Goal: Transaction & Acquisition: Register for event/course

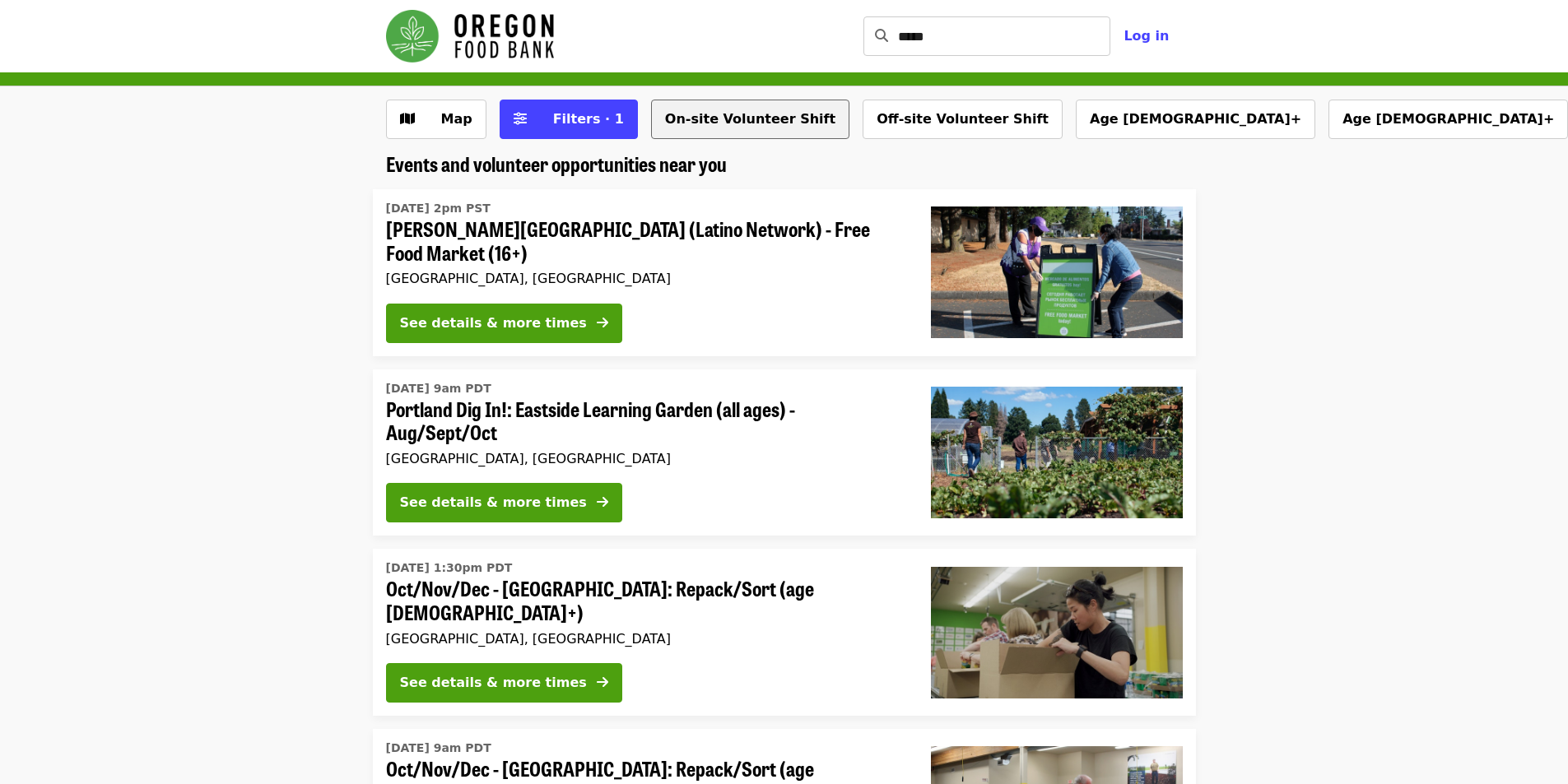
click at [690, 125] on button "On-site Volunteer Shift" at bounding box center [750, 119] width 198 height 39
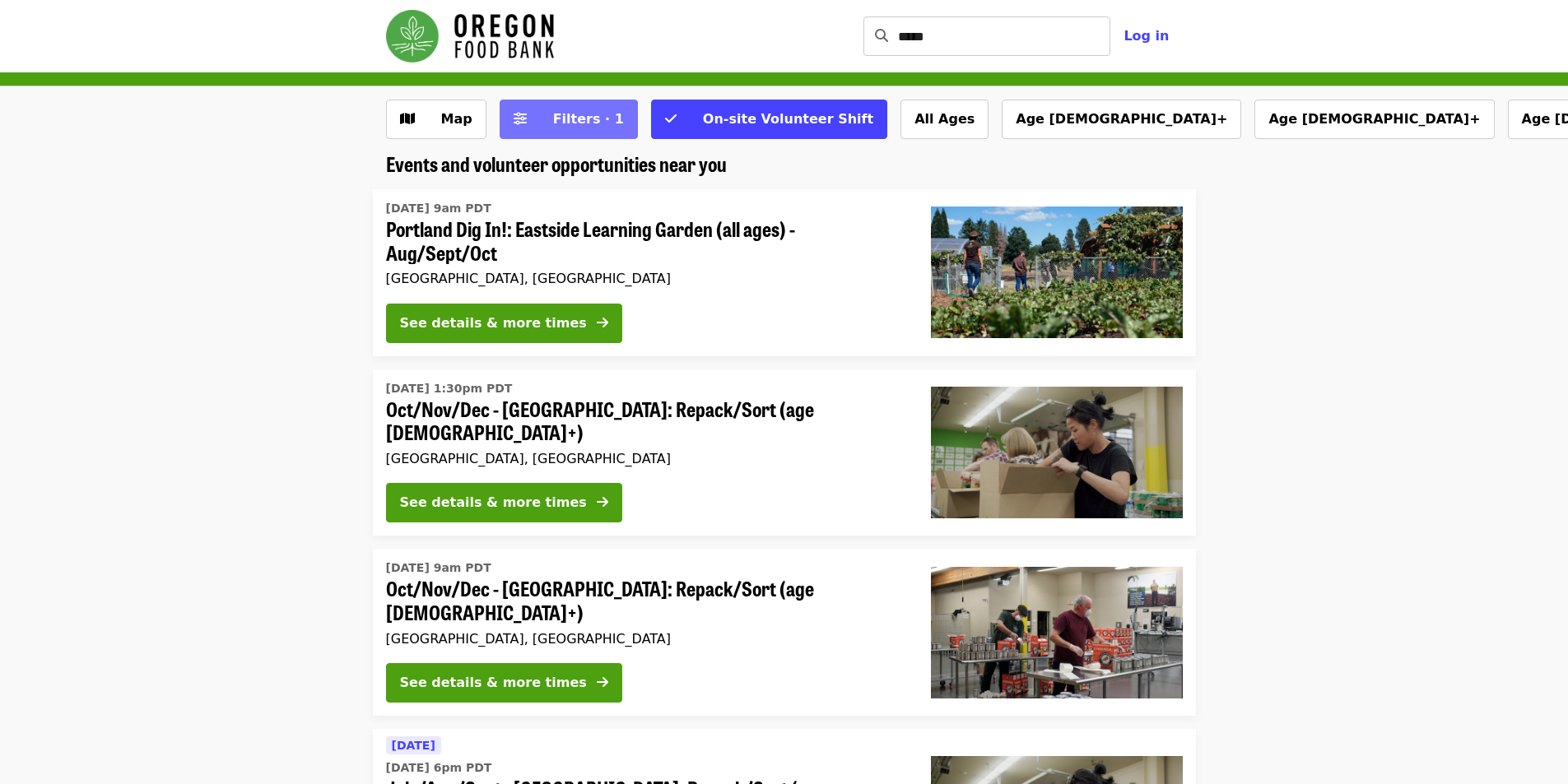
click at [524, 120] on button "Filters · 1" at bounding box center [568, 119] width 138 height 39
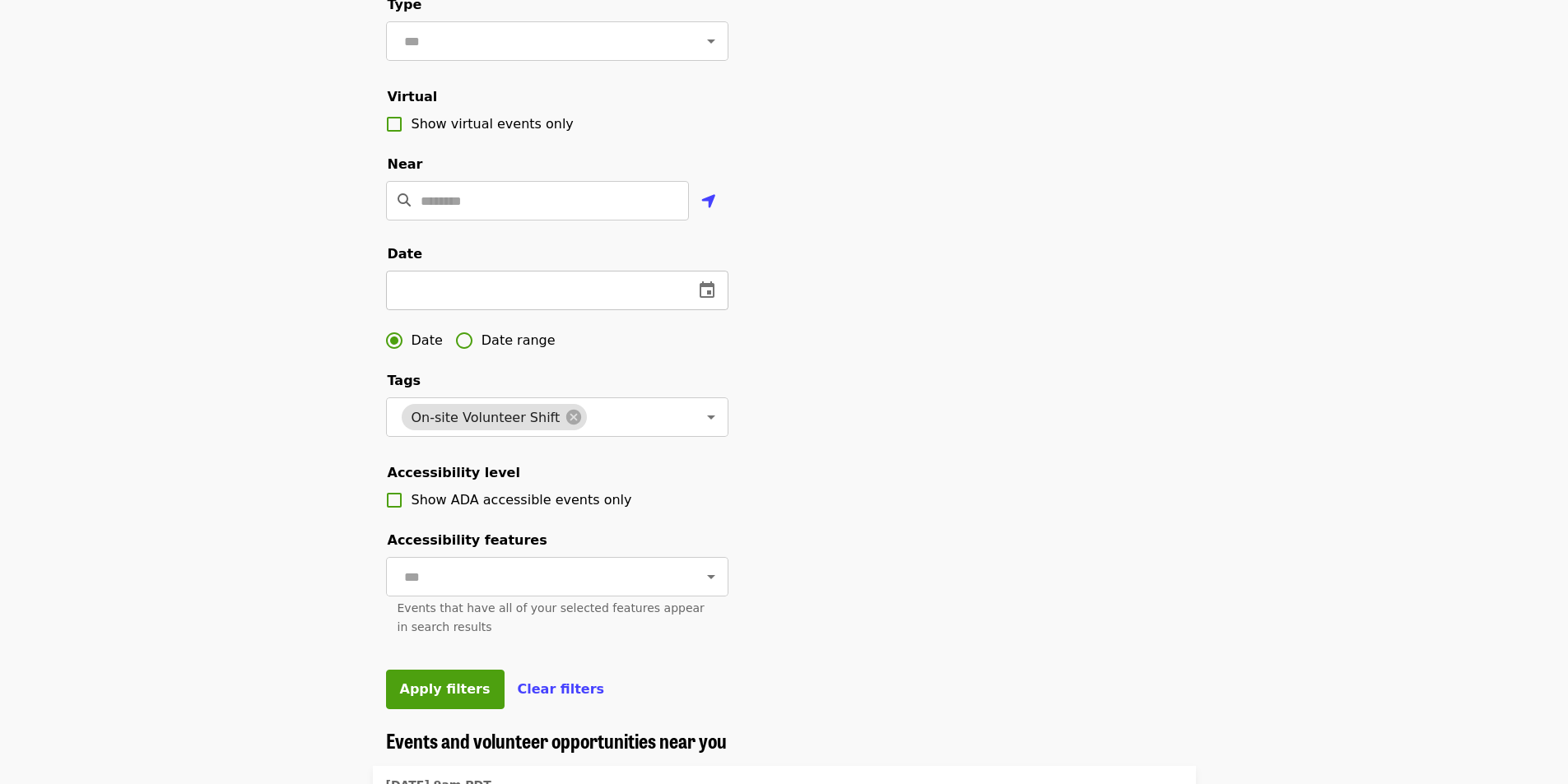
scroll to position [329, 0]
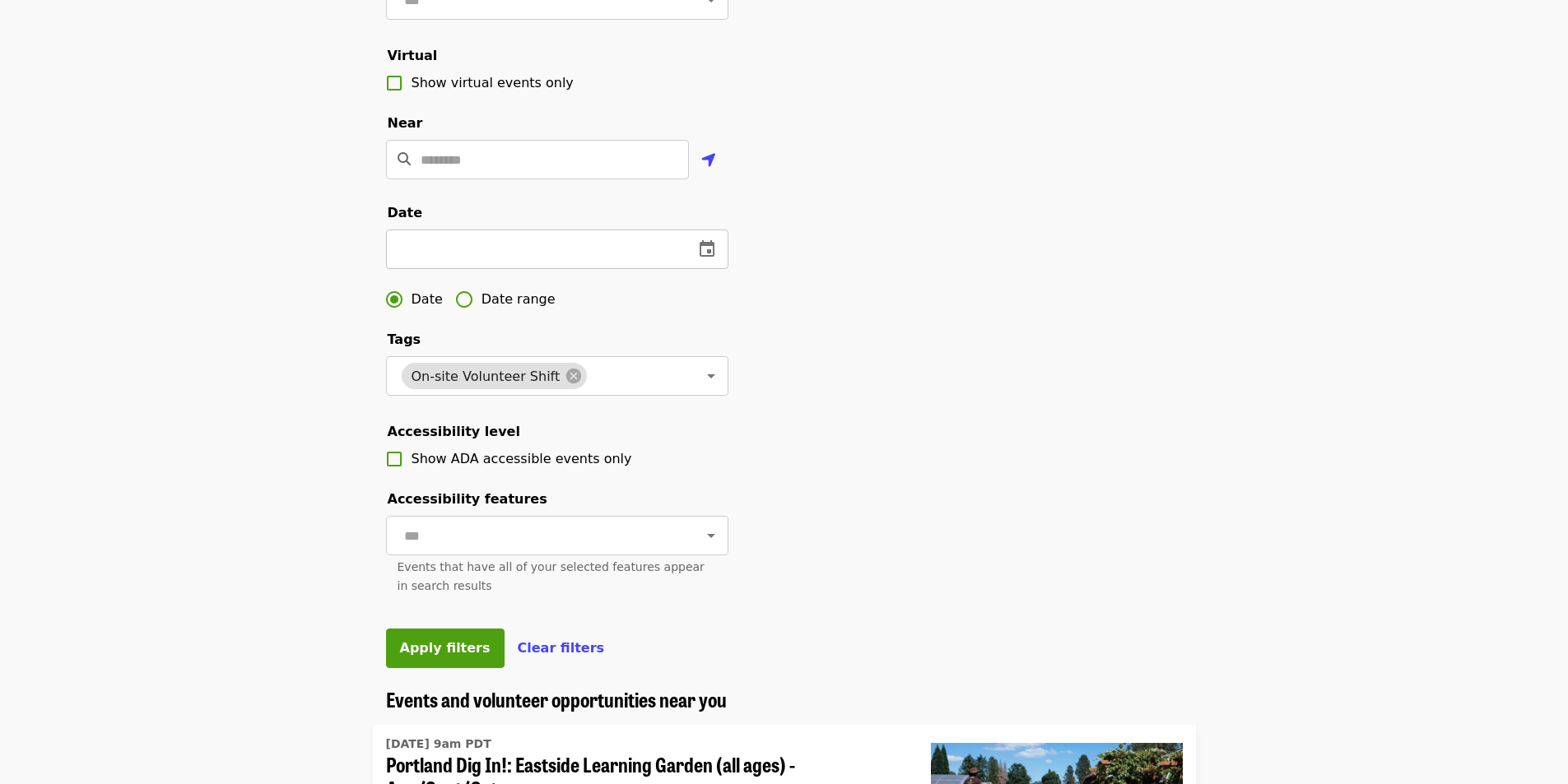
click at [451, 269] on input "text" at bounding box center [533, 249] width 295 height 39
click at [713, 256] on icon "change date" at bounding box center [707, 248] width 15 height 16
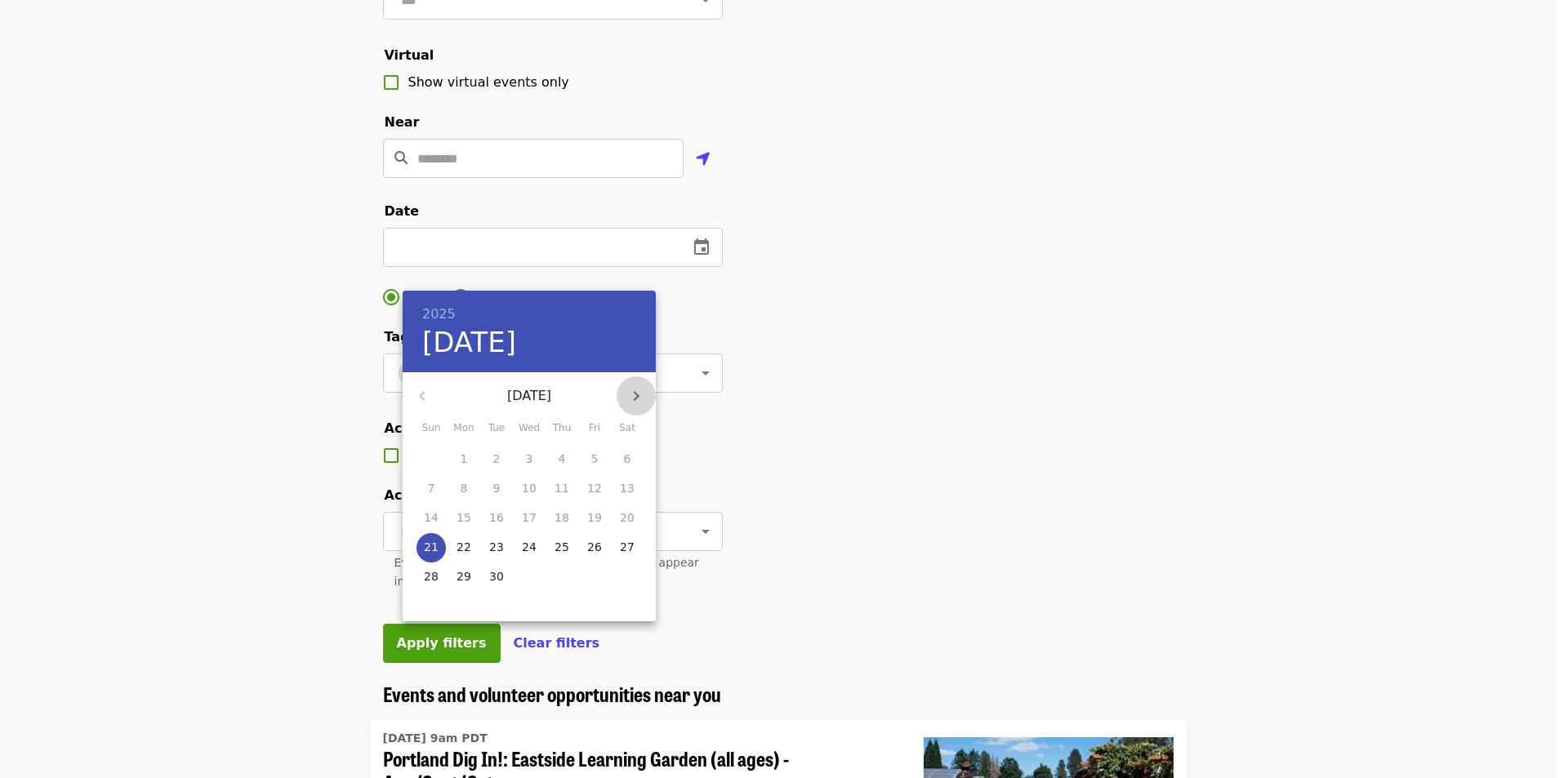
click at [636, 396] on icon "button" at bounding box center [636, 396] width 20 height 19
click at [633, 400] on icon "button" at bounding box center [636, 396] width 20 height 19
click at [556, 492] on span "6" at bounding box center [561, 488] width 29 height 16
type input "**********"
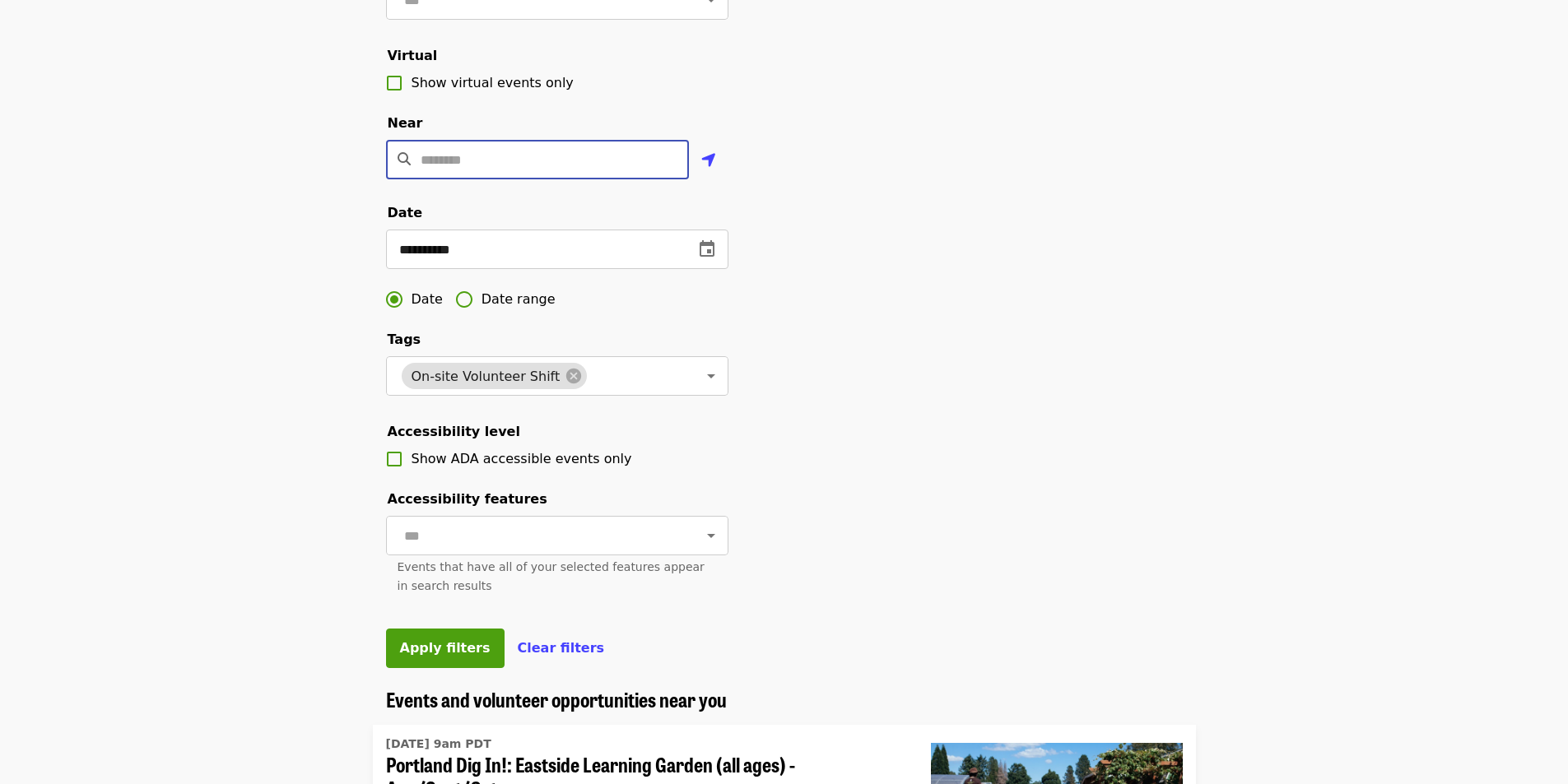
click at [507, 179] on input "Location" at bounding box center [555, 160] width 268 height 39
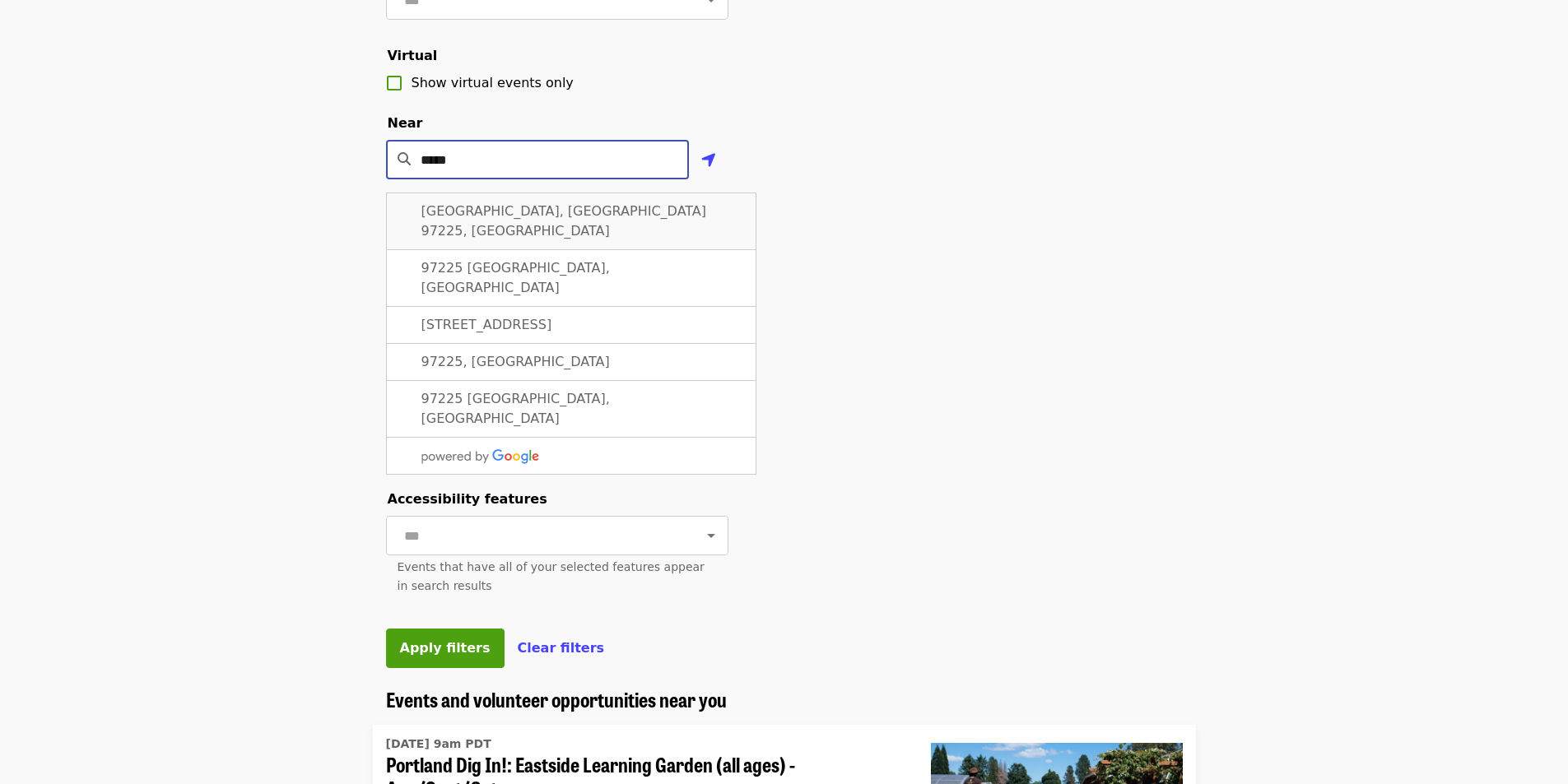
click at [491, 225] on div "[GEOGRAPHIC_DATA], [GEOGRAPHIC_DATA] 97225, [GEOGRAPHIC_DATA]" at bounding box center [571, 221] width 371 height 57
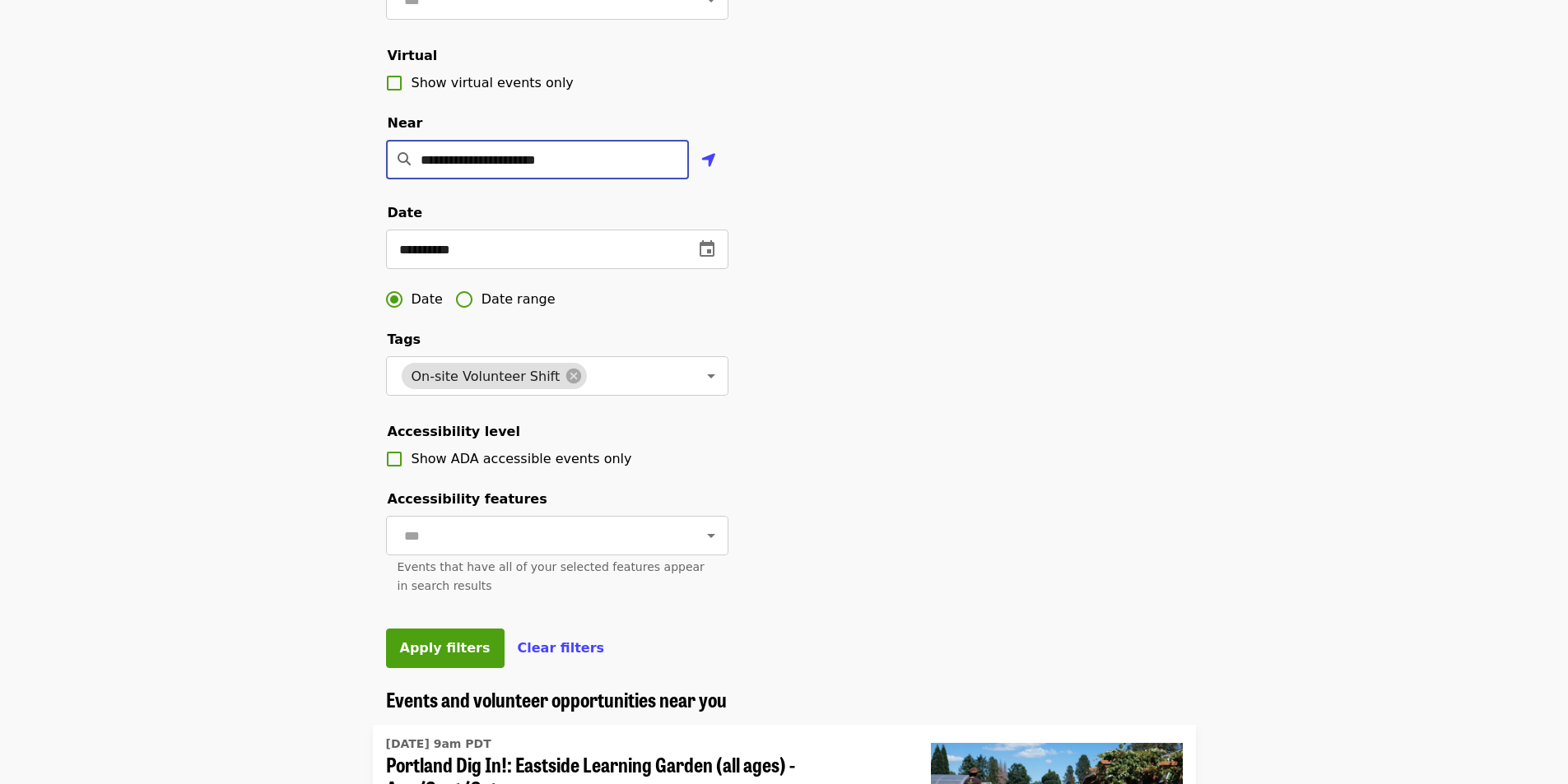
drag, startPoint x: 522, startPoint y: 186, endPoint x: 513, endPoint y: 186, distance: 9.0
click at [513, 179] on input "**********" at bounding box center [555, 160] width 268 height 39
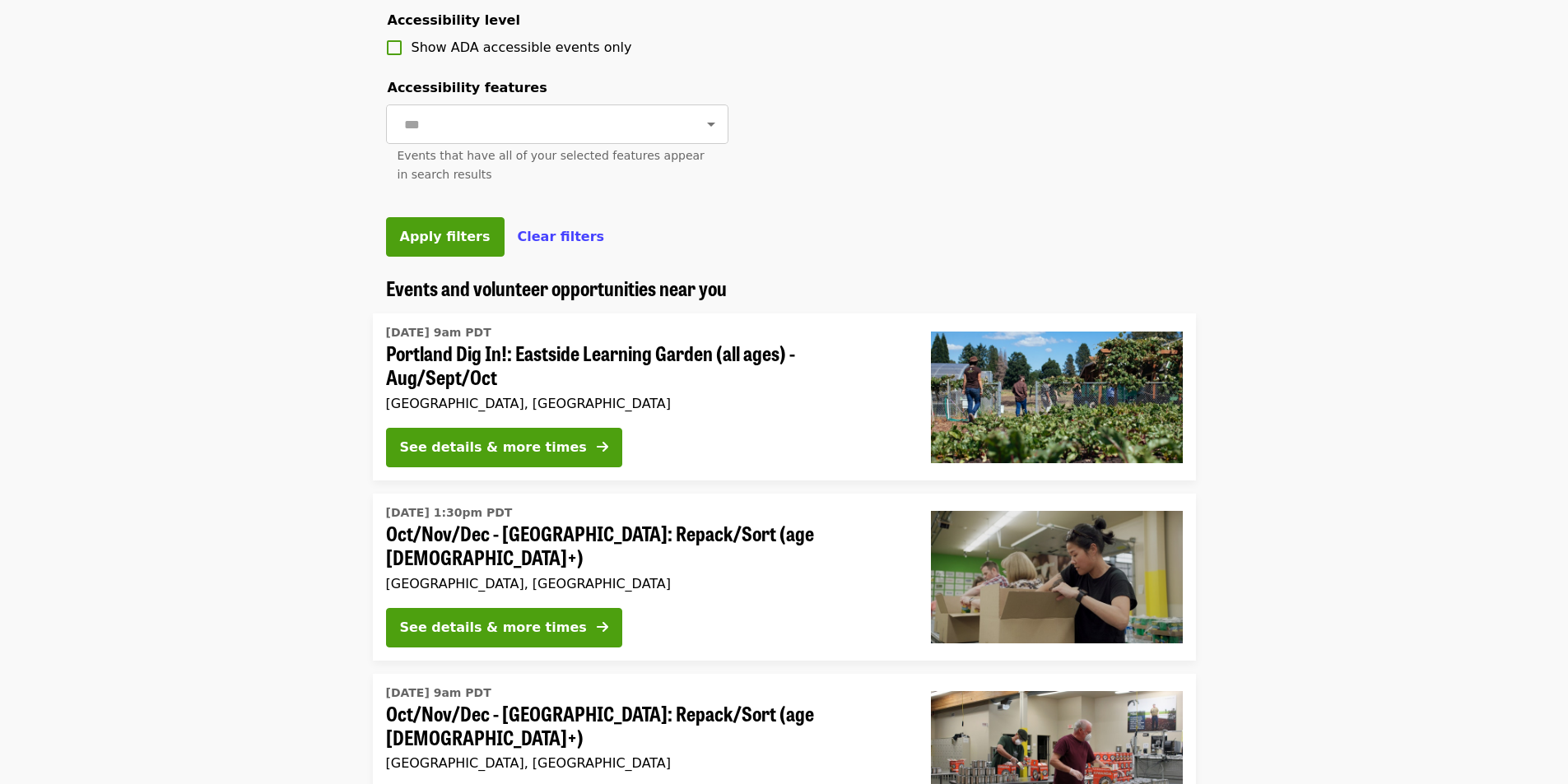
scroll to position [822, 0]
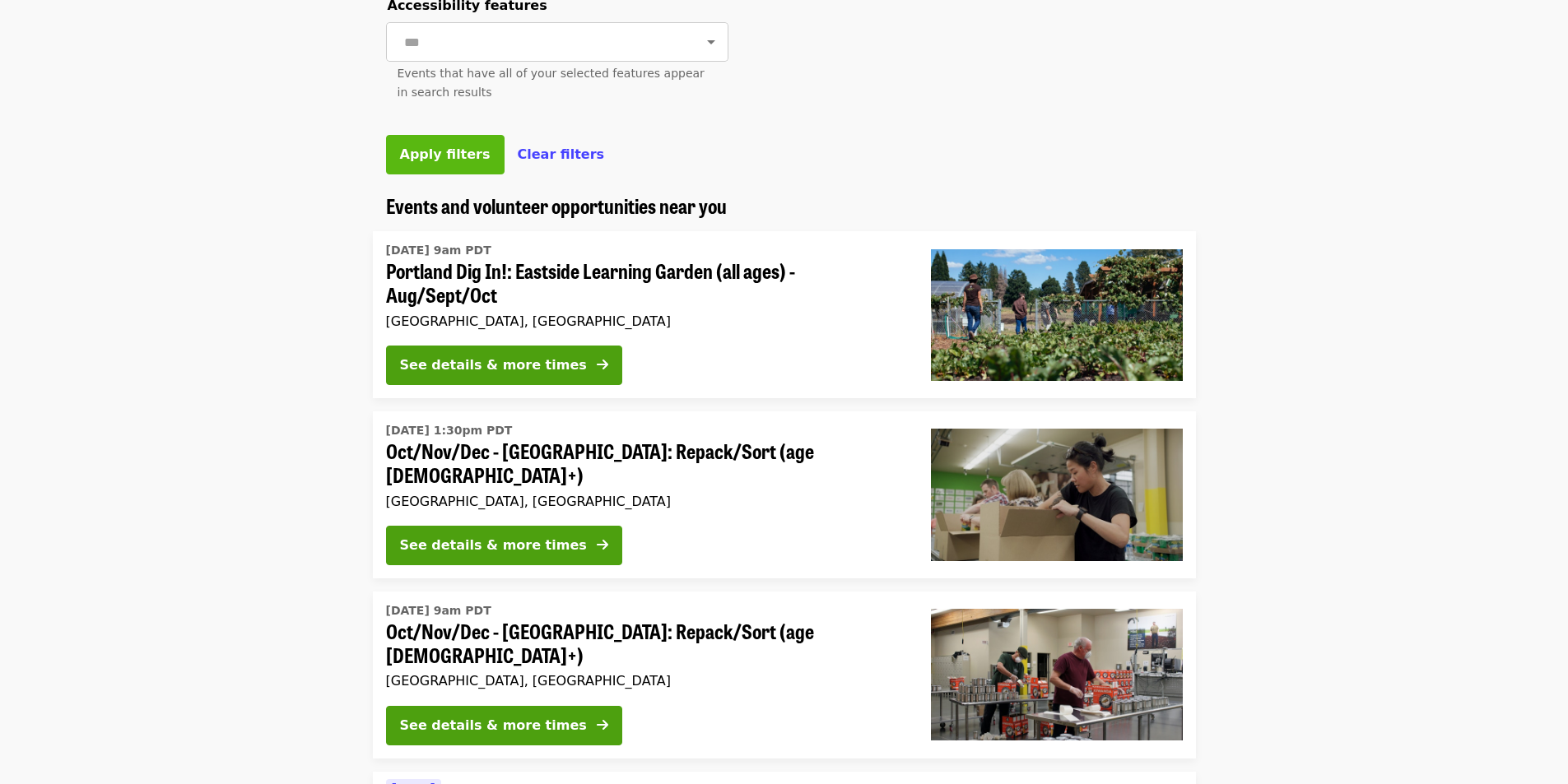
type input "**********"
click at [423, 163] on span "Apply filters" at bounding box center [445, 154] width 90 height 16
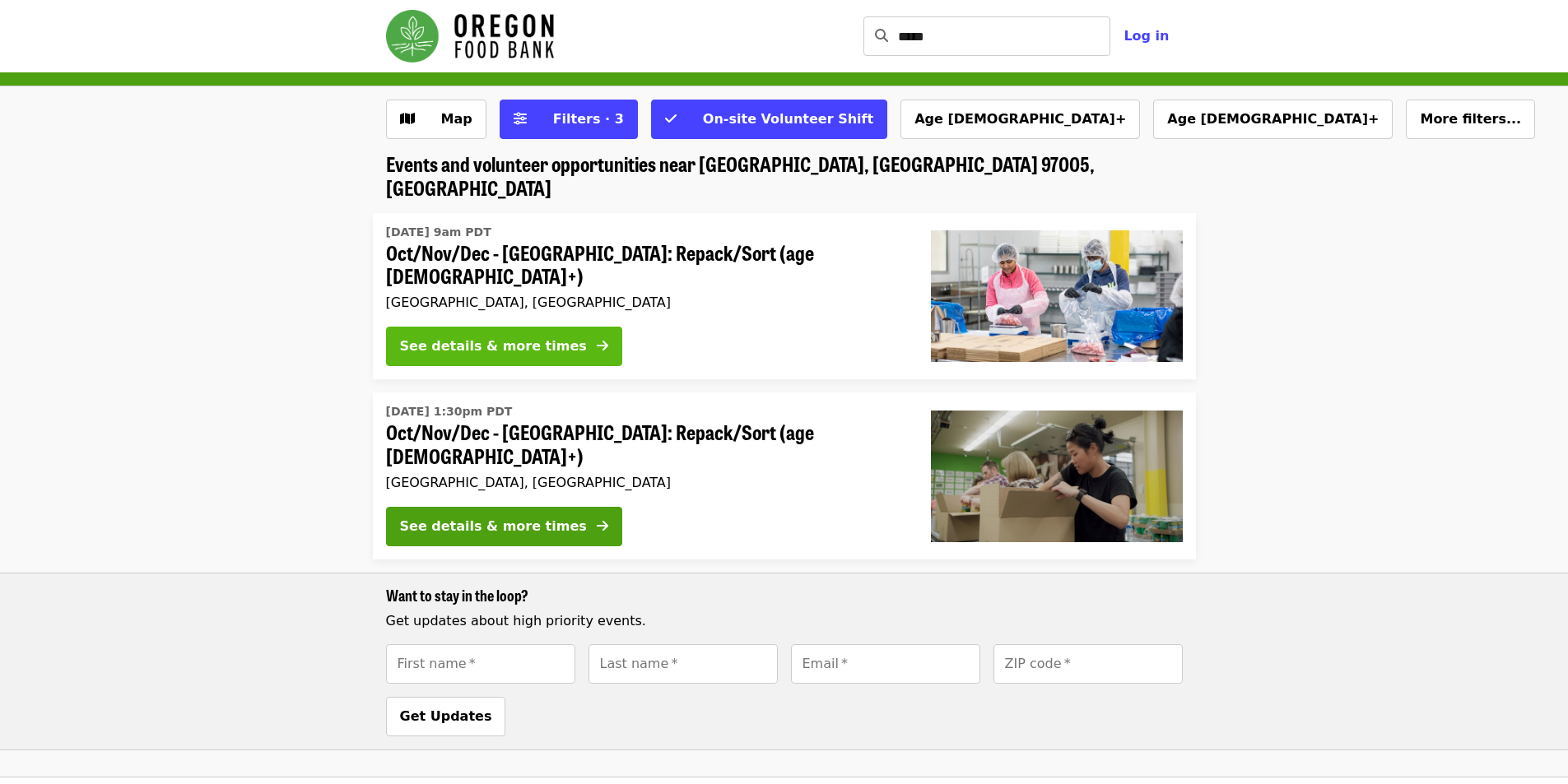
click at [438, 337] on div "See details & more times" at bounding box center [493, 346] width 187 height 20
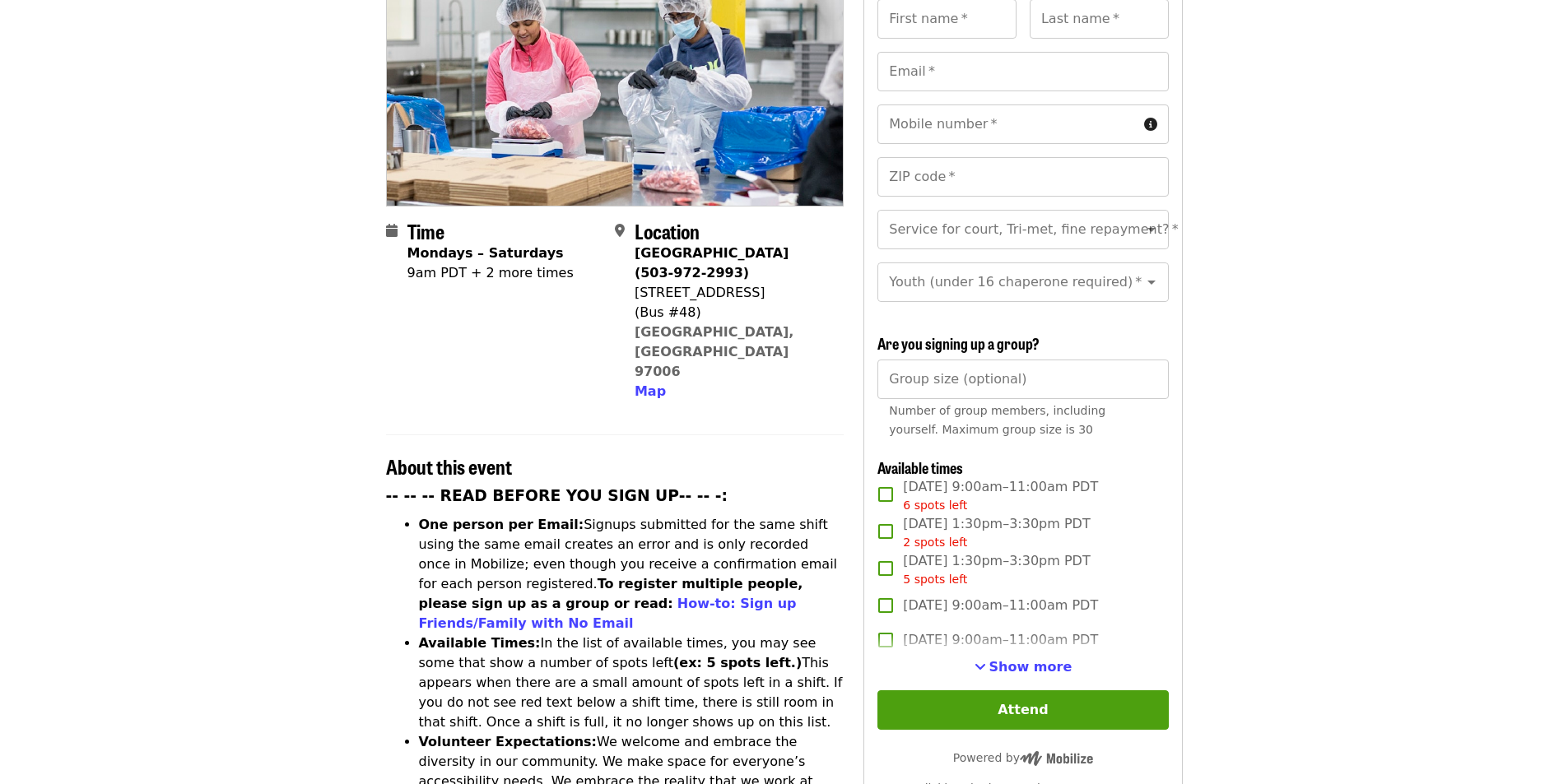
scroll to position [246, 0]
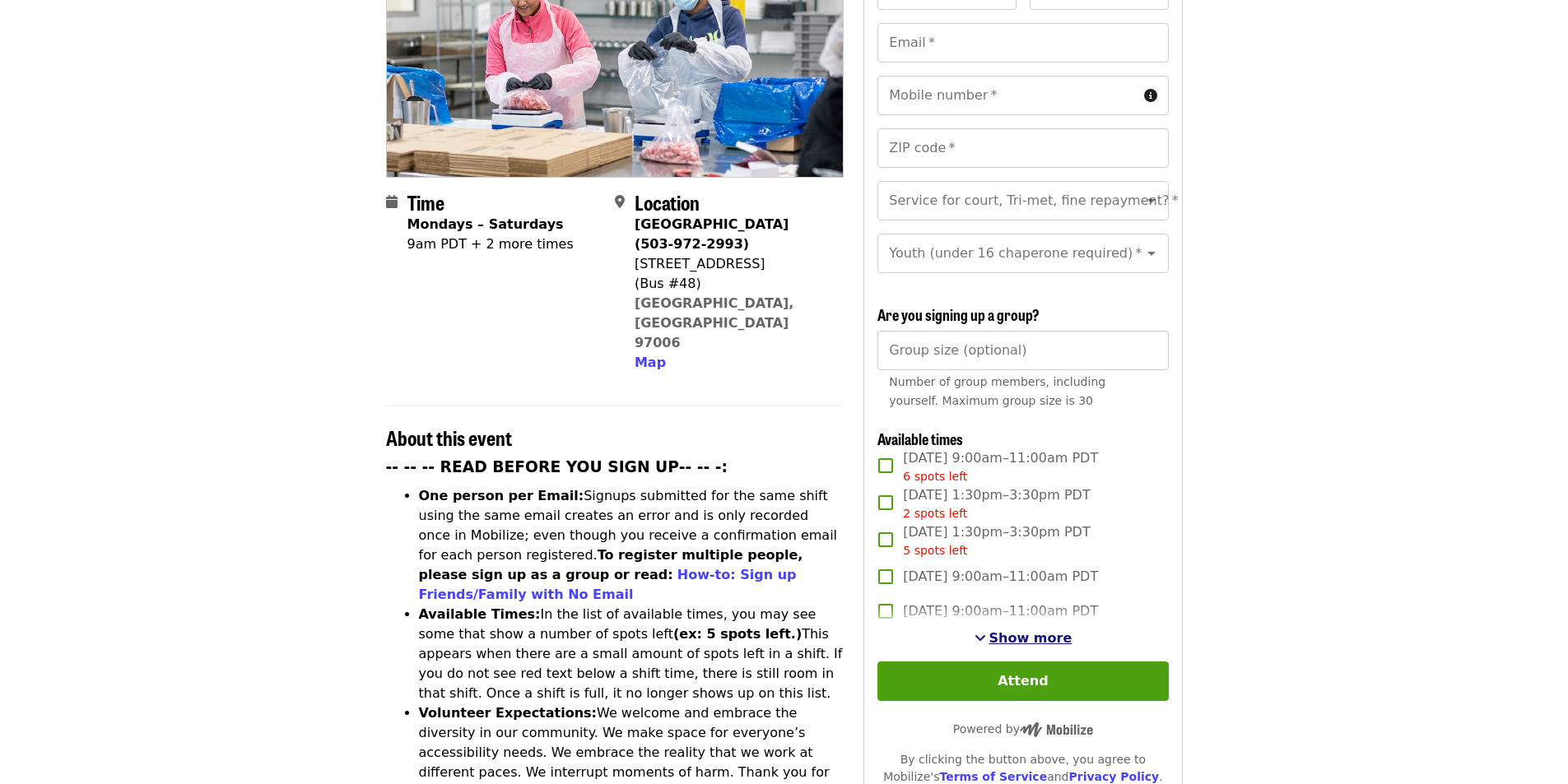
click at [1007, 631] on span "Show more" at bounding box center [1030, 638] width 83 height 16
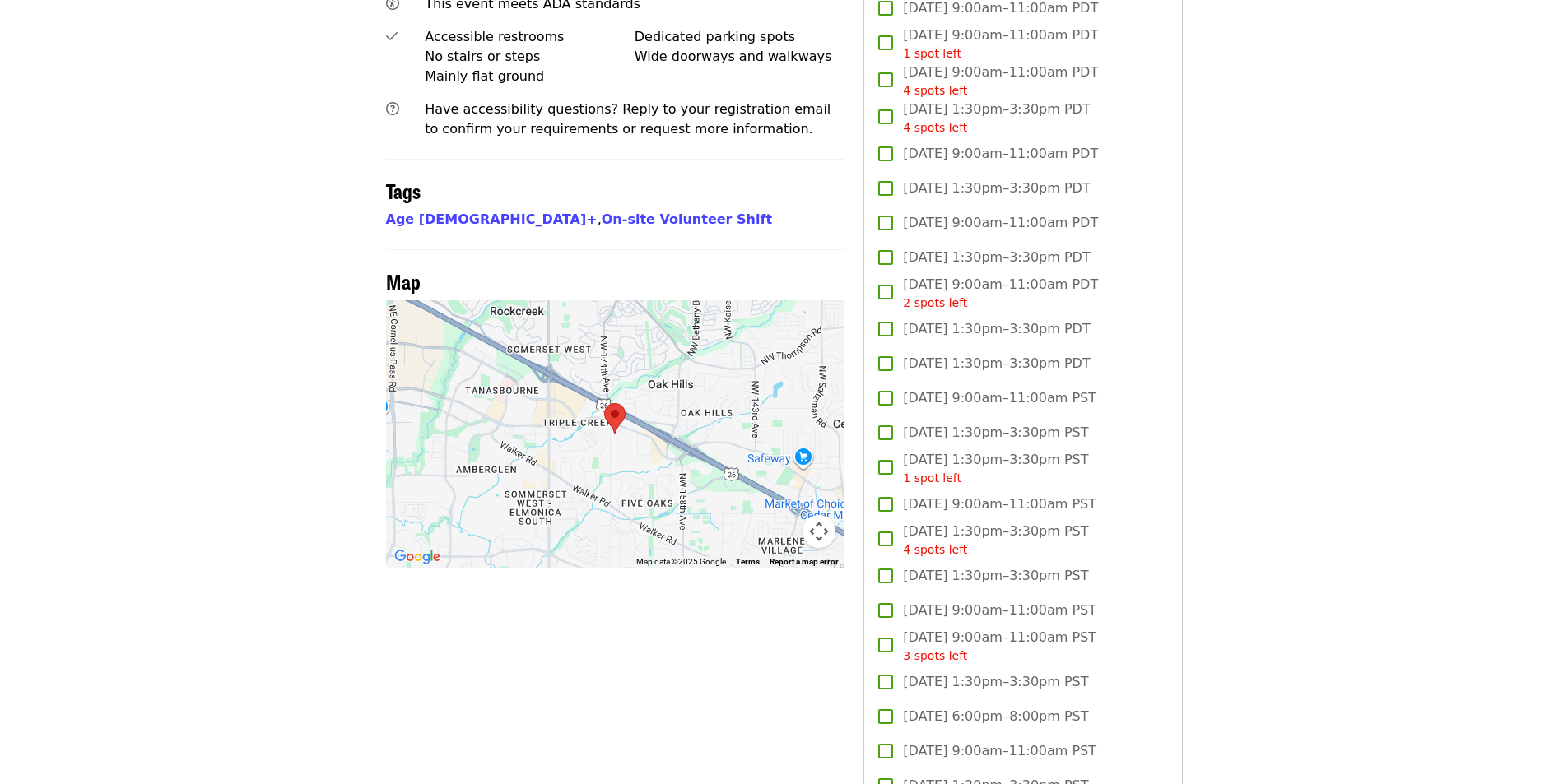
scroll to position [1234, 0]
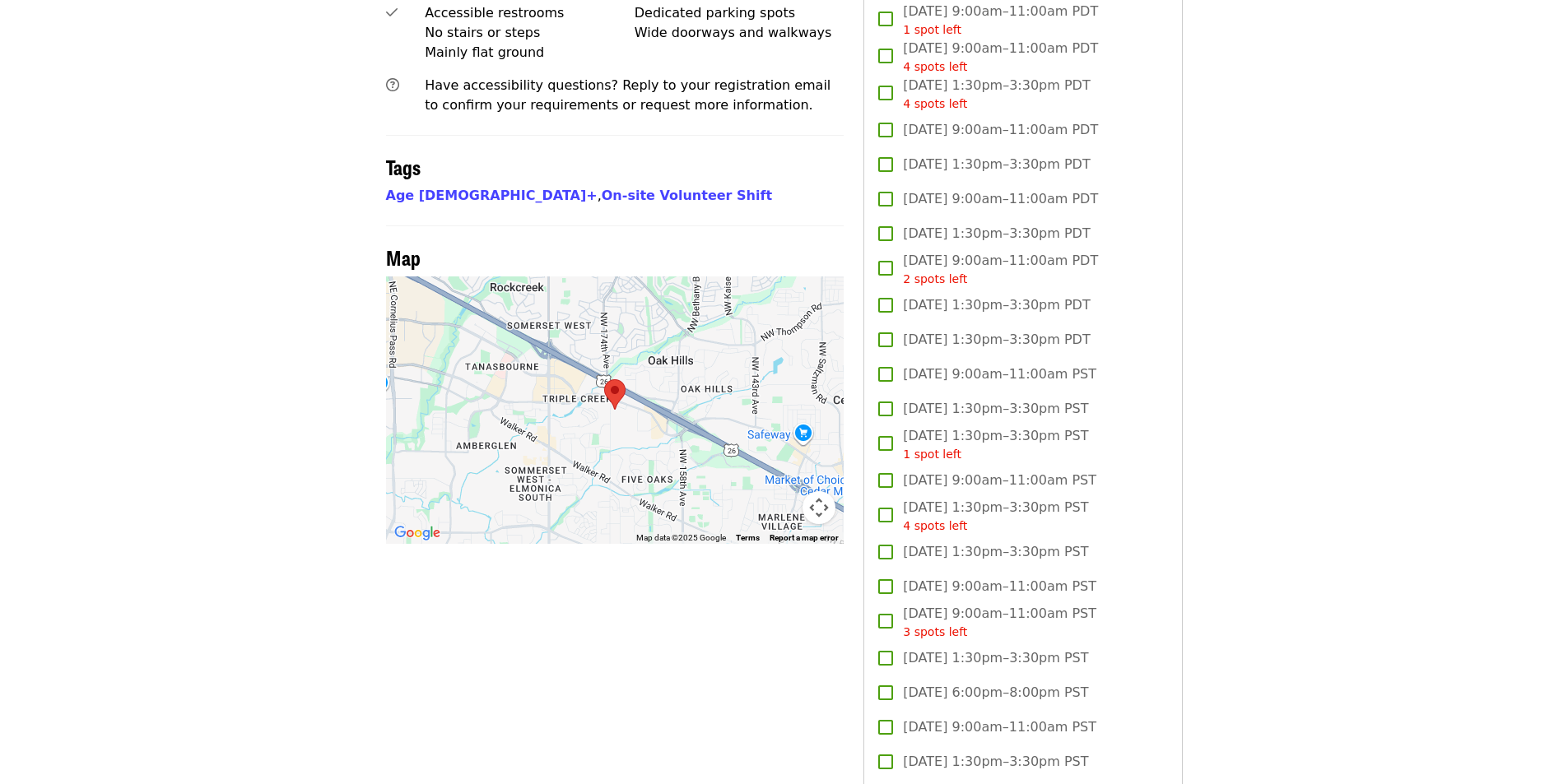
click at [989, 478] on span "[DATE] 9:00am–11:00am PST" at bounding box center [1000, 480] width 194 height 20
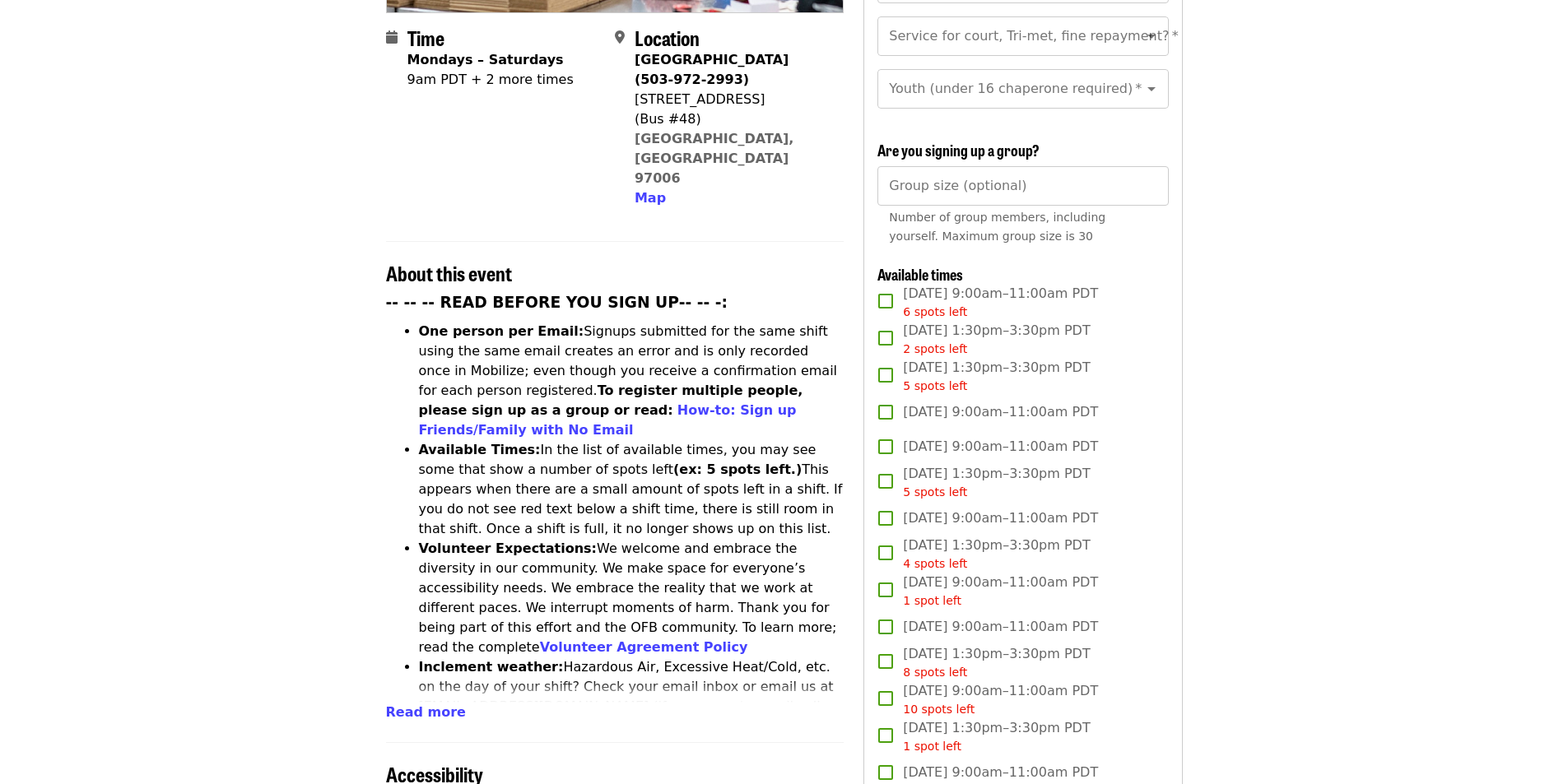
scroll to position [329, 0]
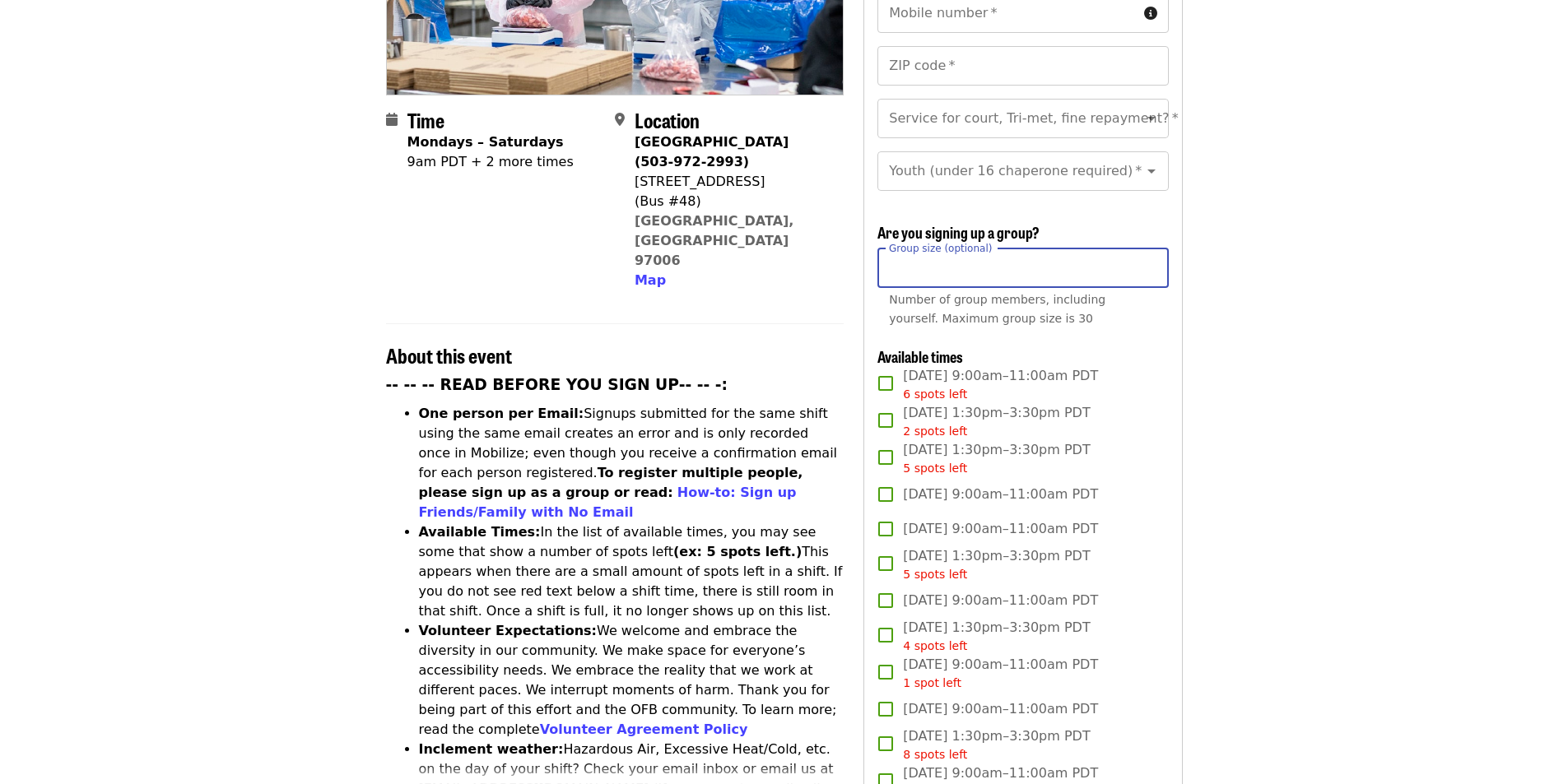
click at [958, 272] on input "Group size (optional)" at bounding box center [1022, 268] width 290 height 39
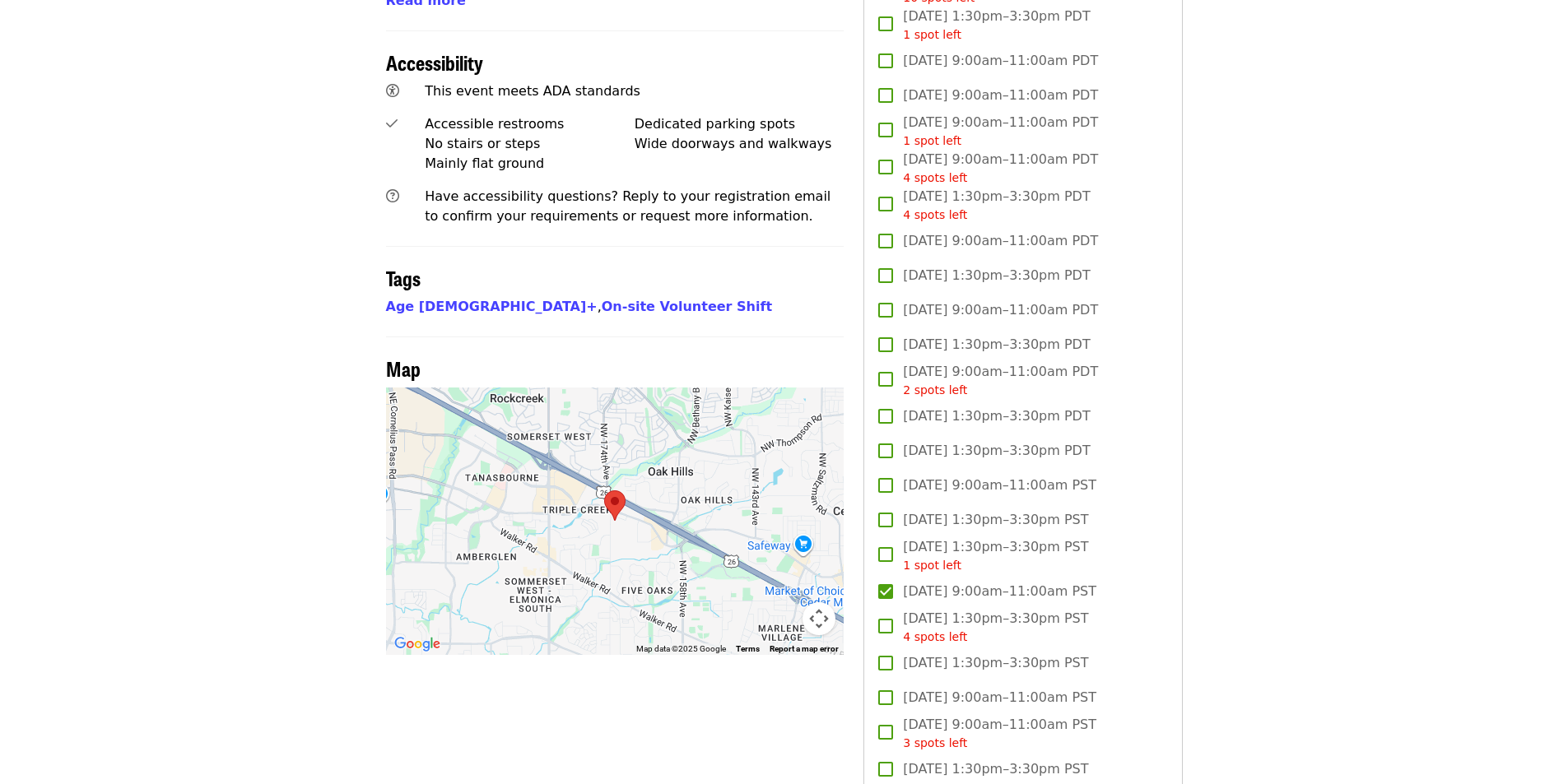
scroll to position [1152, 0]
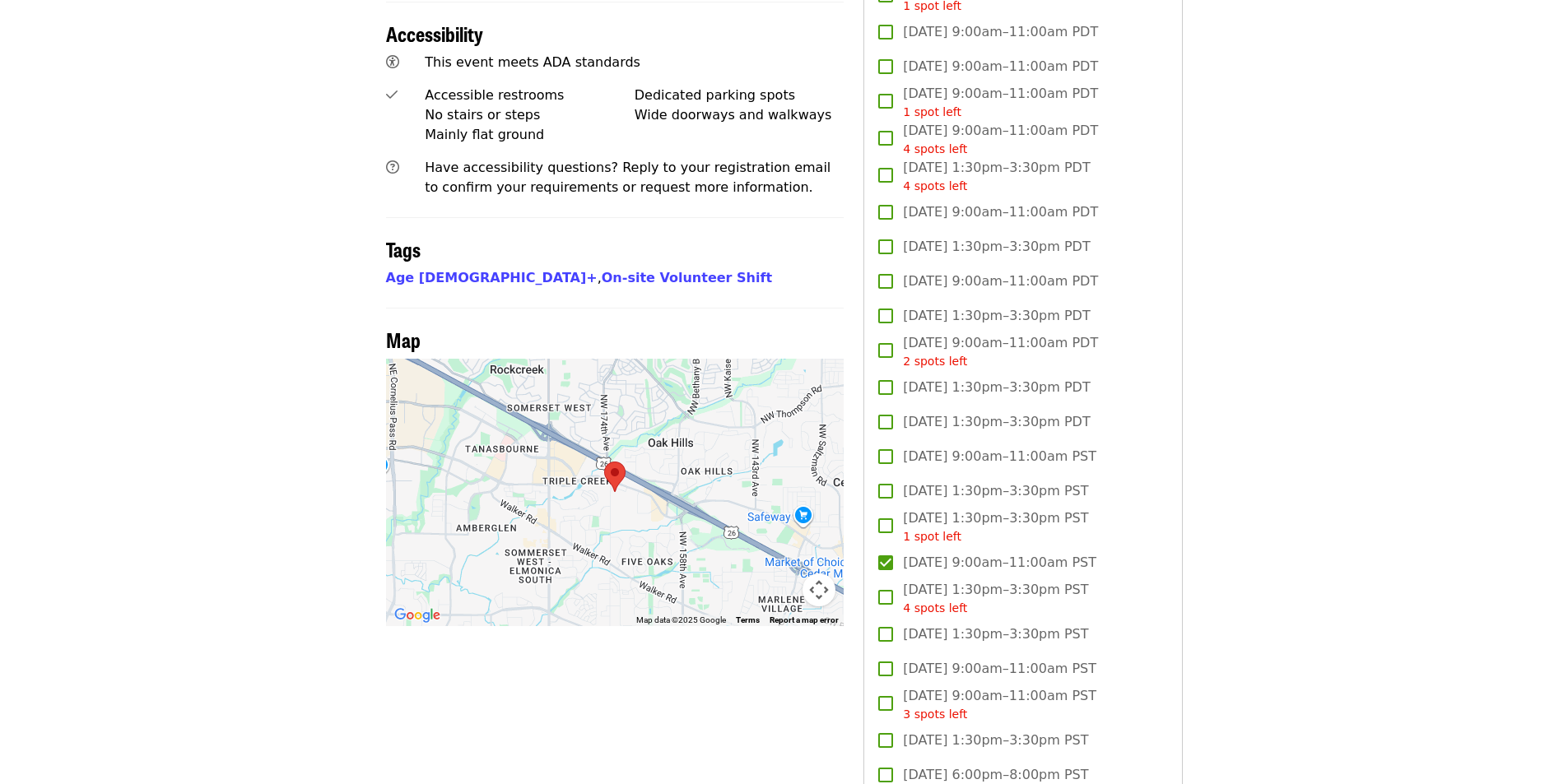
type input "*"
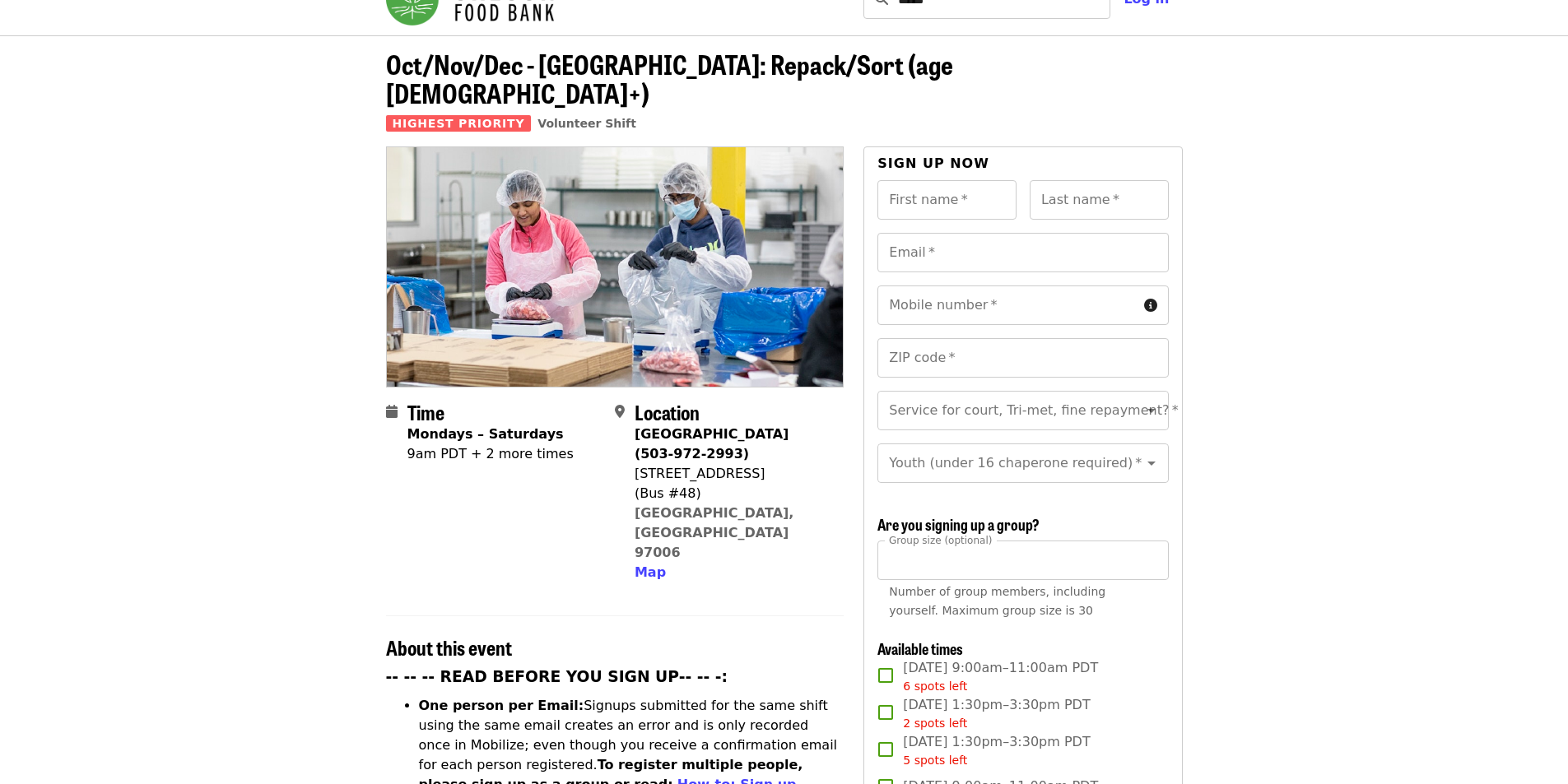
scroll to position [0, 0]
